Goal: Book appointment/travel/reservation

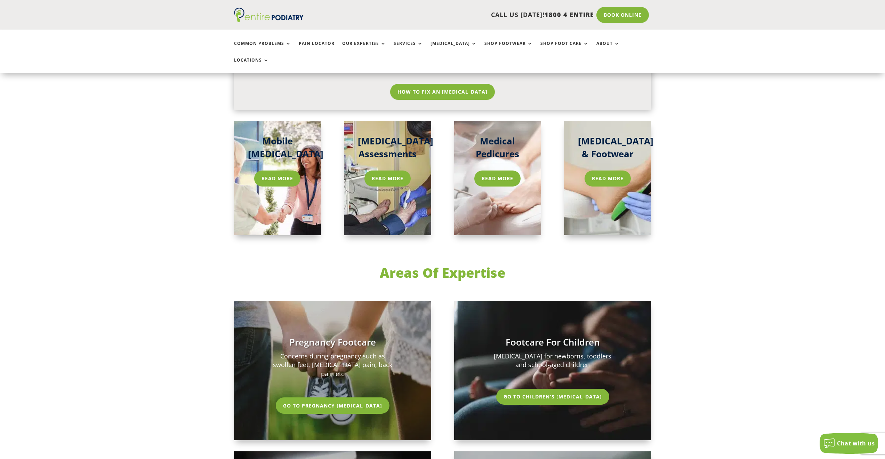
scroll to position [1057, 0]
click at [612, 170] on link "Read More" at bounding box center [608, 178] width 50 height 16
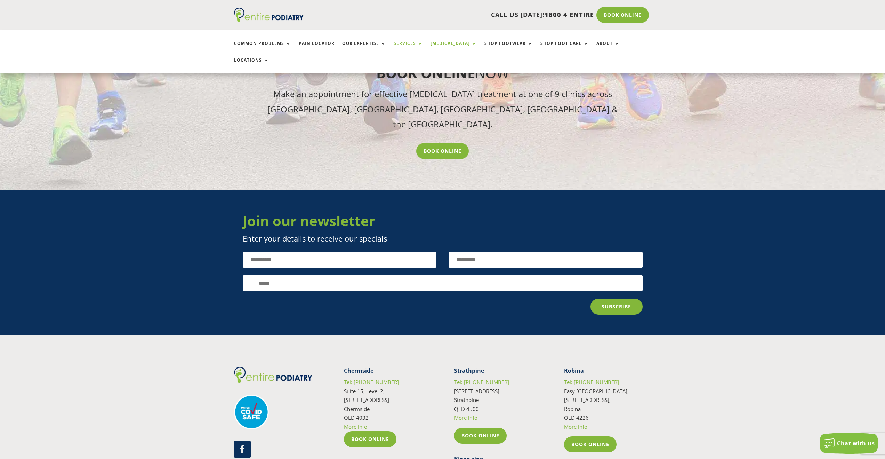
scroll to position [1863, 0]
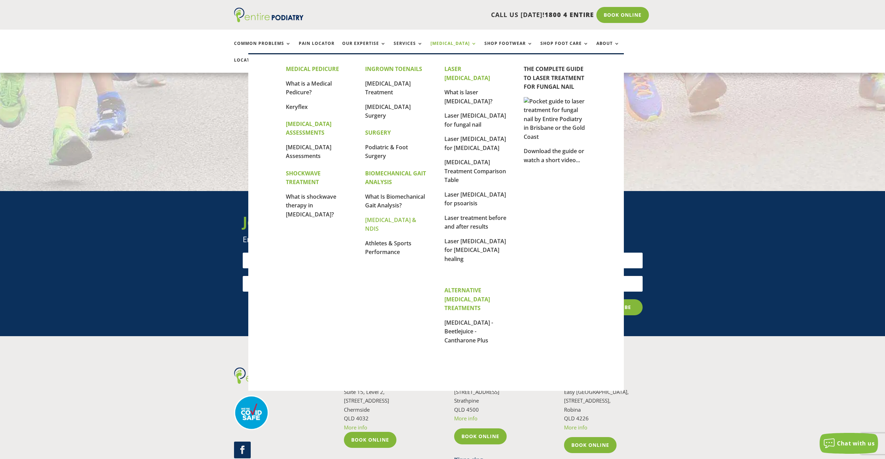
click at [395, 218] on link "[MEDICAL_DATA] & NDIS" at bounding box center [390, 224] width 51 height 17
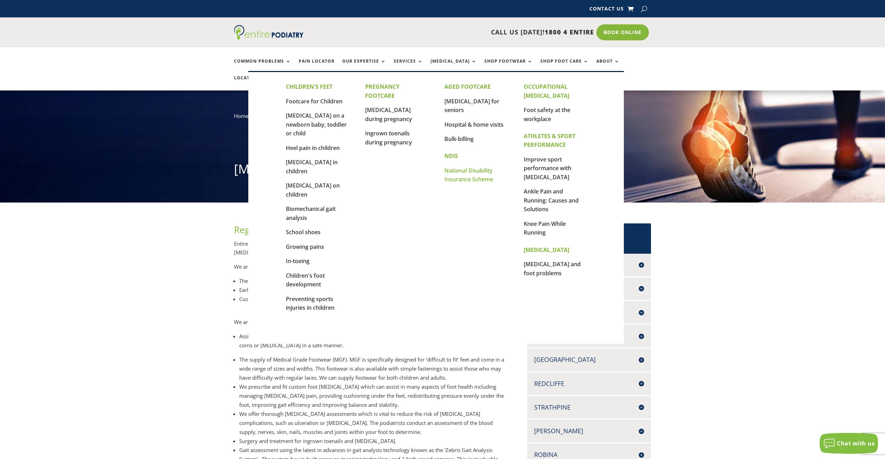
click at [465, 167] on link "National Disability Insurance Scheme" at bounding box center [468, 175] width 49 height 17
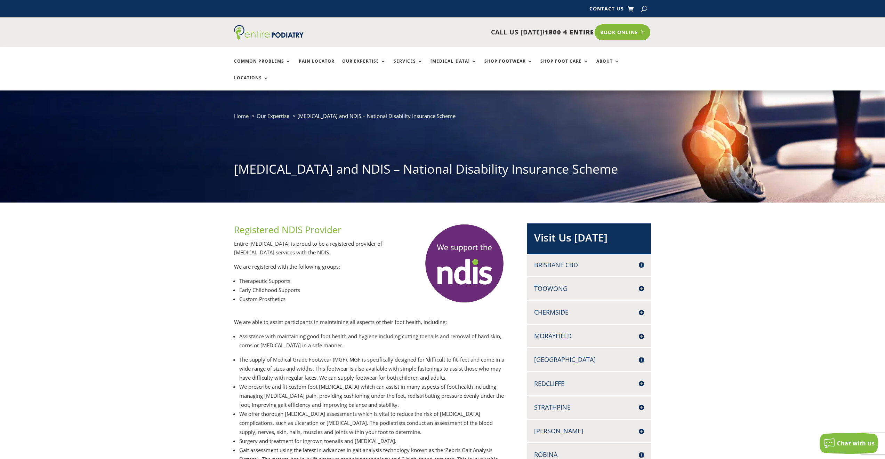
click at [620, 33] on link "Book Online" at bounding box center [623, 32] width 56 height 16
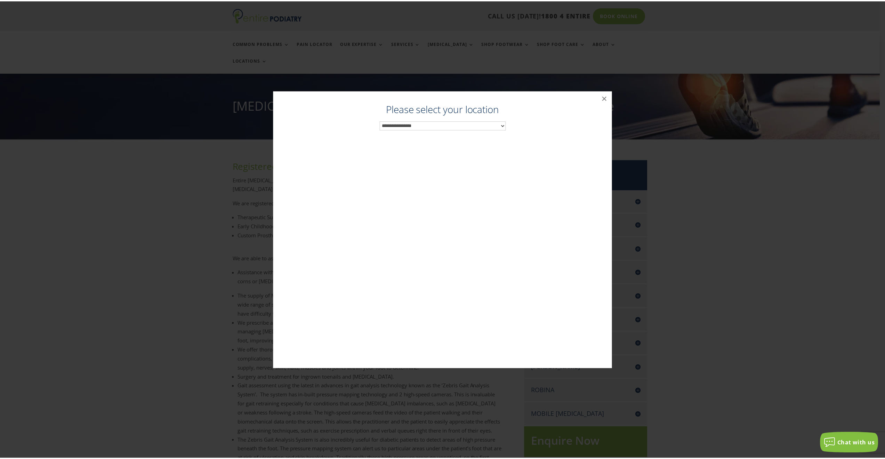
scroll to position [64, 0]
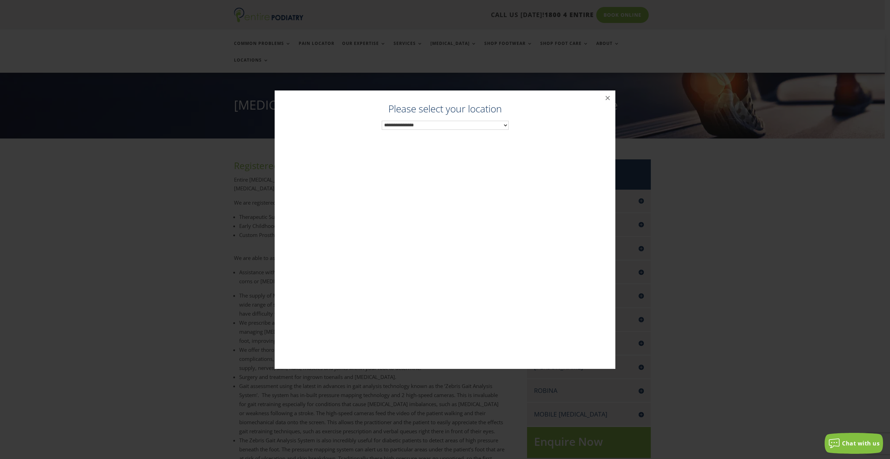
click at [471, 127] on select "**********" at bounding box center [445, 125] width 127 height 9
click at [608, 99] on button "×" at bounding box center [607, 97] width 15 height 15
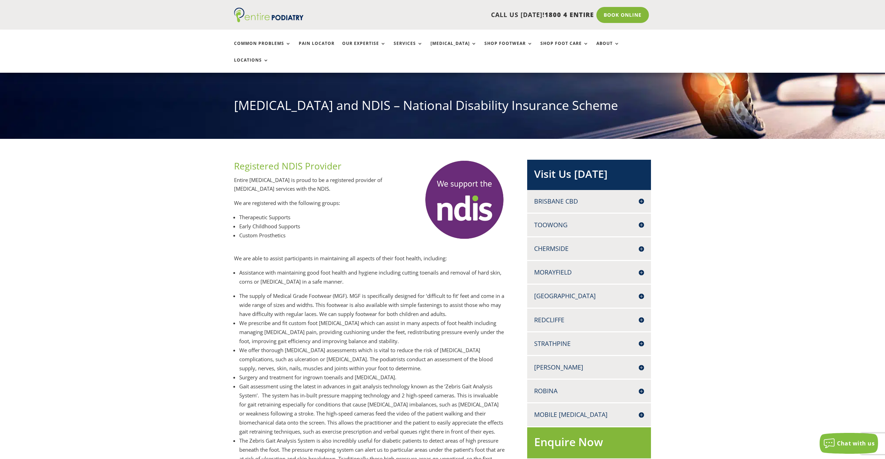
scroll to position [0, 0]
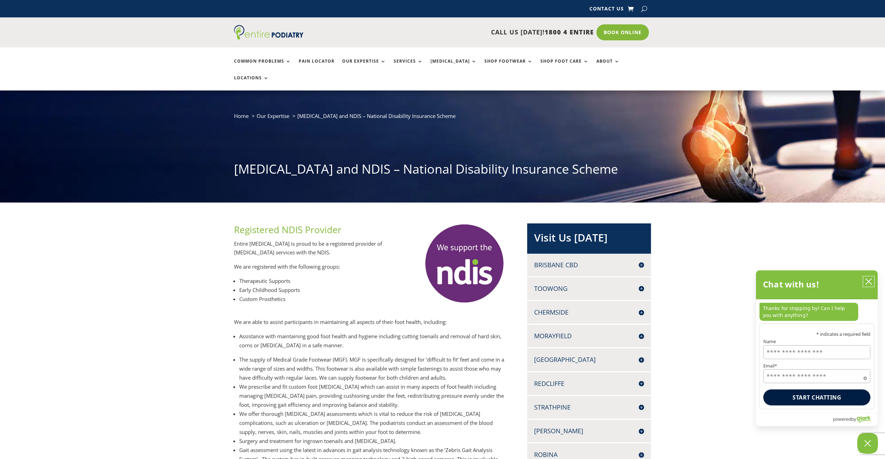
click at [869, 282] on icon "close chatbox" at bounding box center [869, 282] width 6 height 6
